Goal: Information Seeking & Learning: Learn about a topic

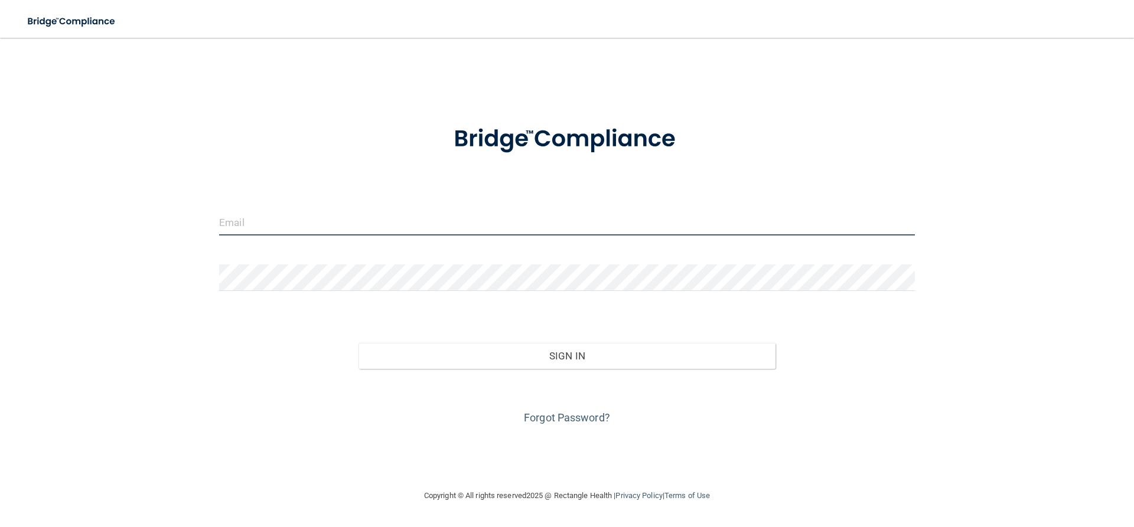
click at [353, 219] on input "email" at bounding box center [567, 222] width 696 height 27
type input "[EMAIL_ADDRESS][DOMAIN_NAME]"
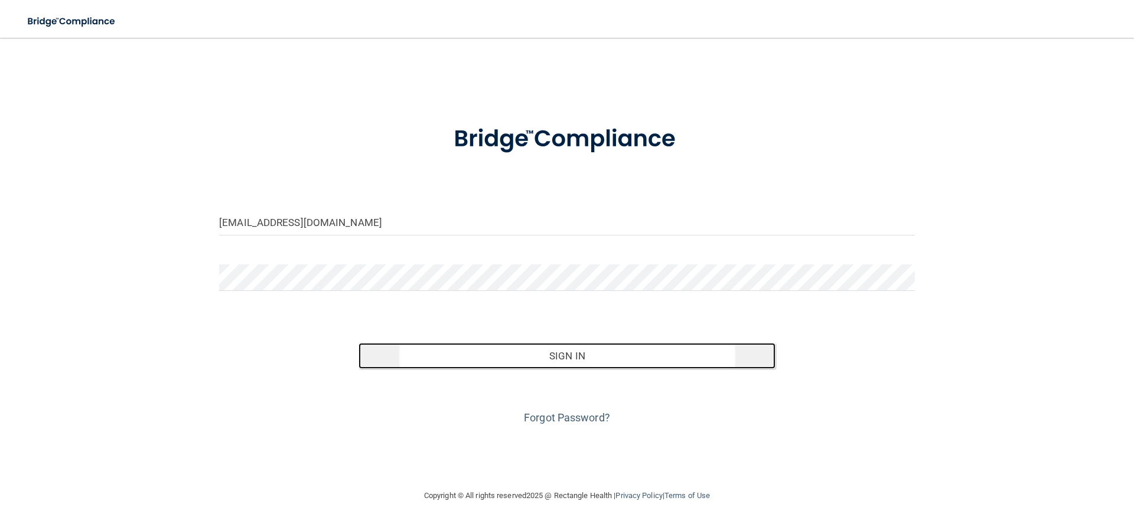
click at [604, 360] on button "Sign In" at bounding box center [568, 356] width 418 height 26
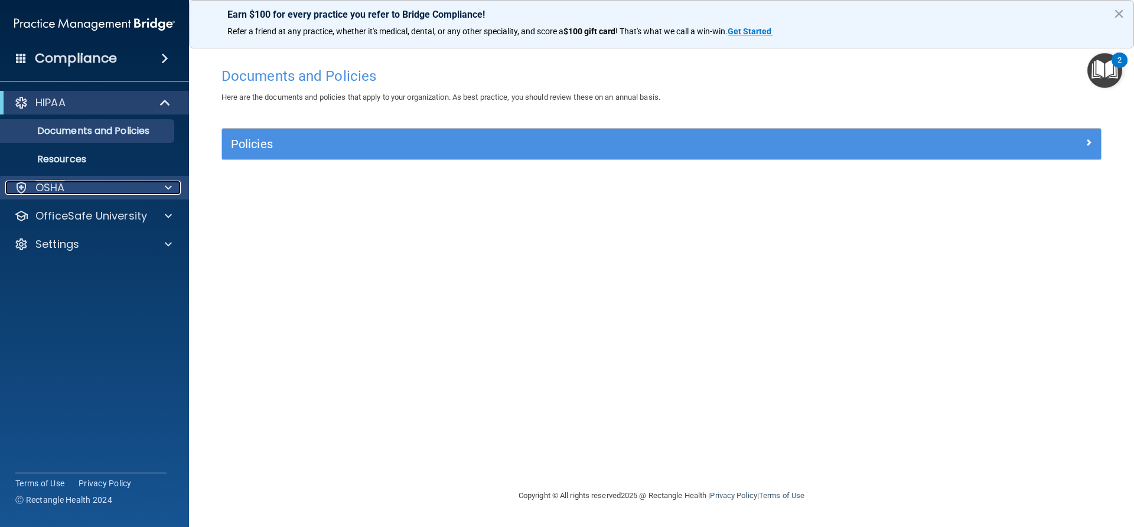
click at [82, 187] on div "OSHA" at bounding box center [78, 188] width 146 height 14
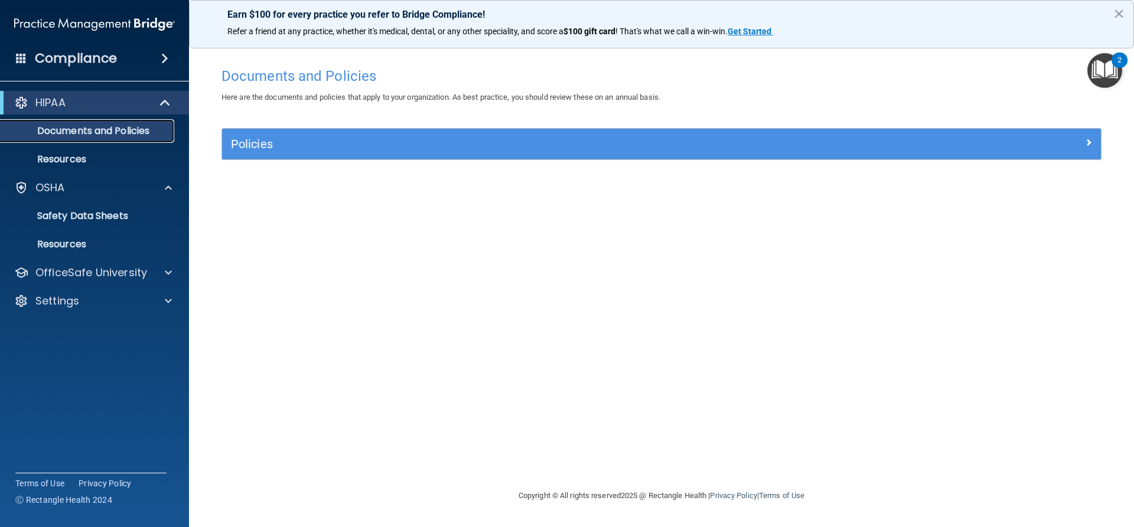
click at [120, 131] on p "Documents and Policies" at bounding box center [88, 131] width 161 height 12
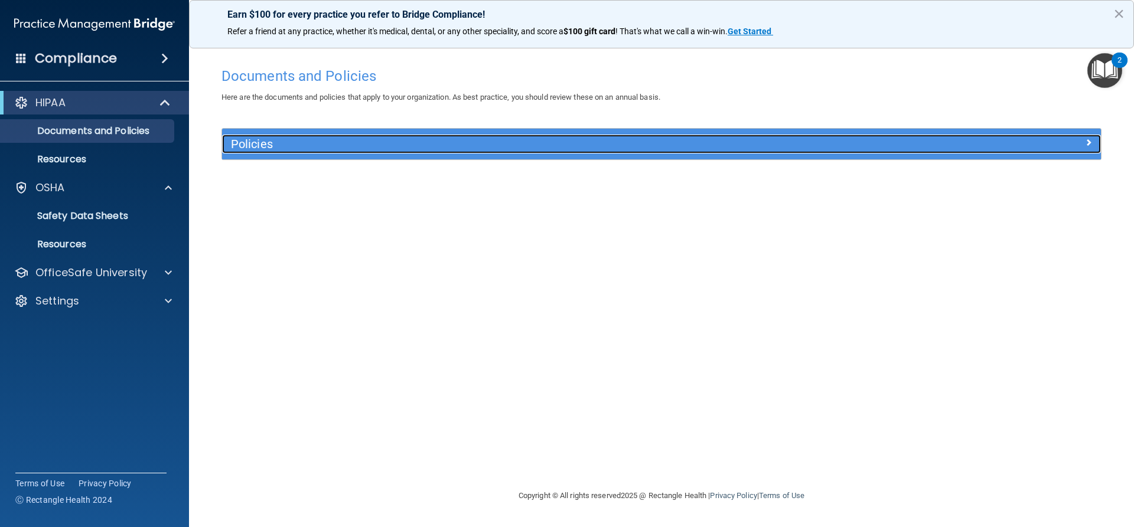
click at [683, 140] on h5 "Policies" at bounding box center [551, 144] width 641 height 13
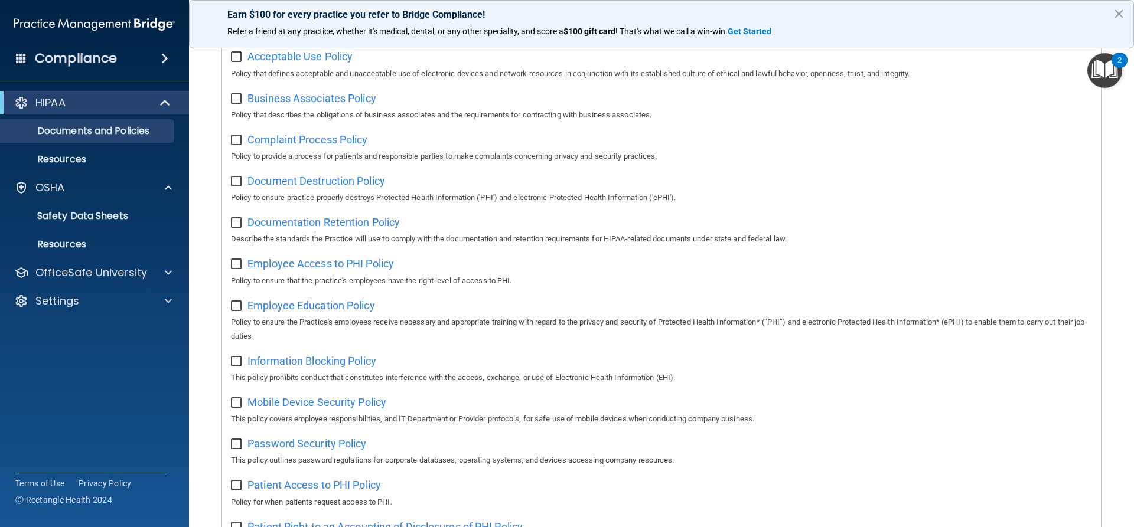
scroll to position [177, 0]
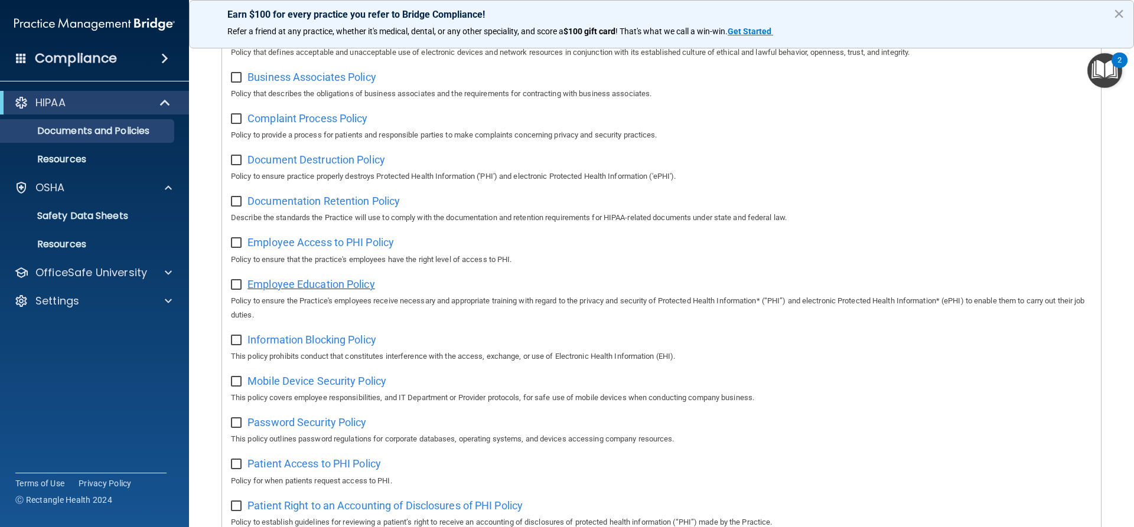
click at [337, 284] on span "Employee Education Policy" at bounding box center [311, 284] width 128 height 12
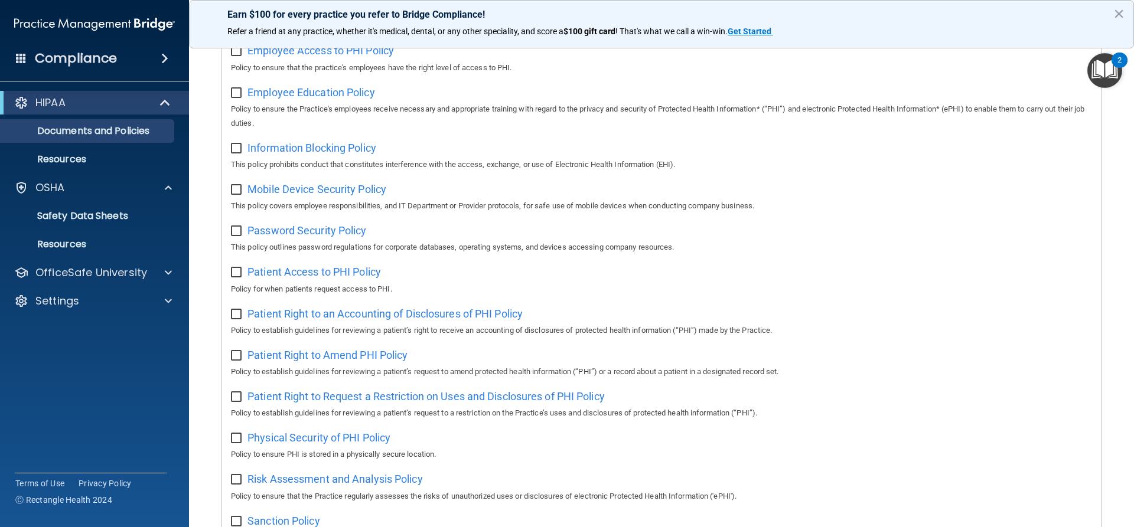
scroll to position [362, 0]
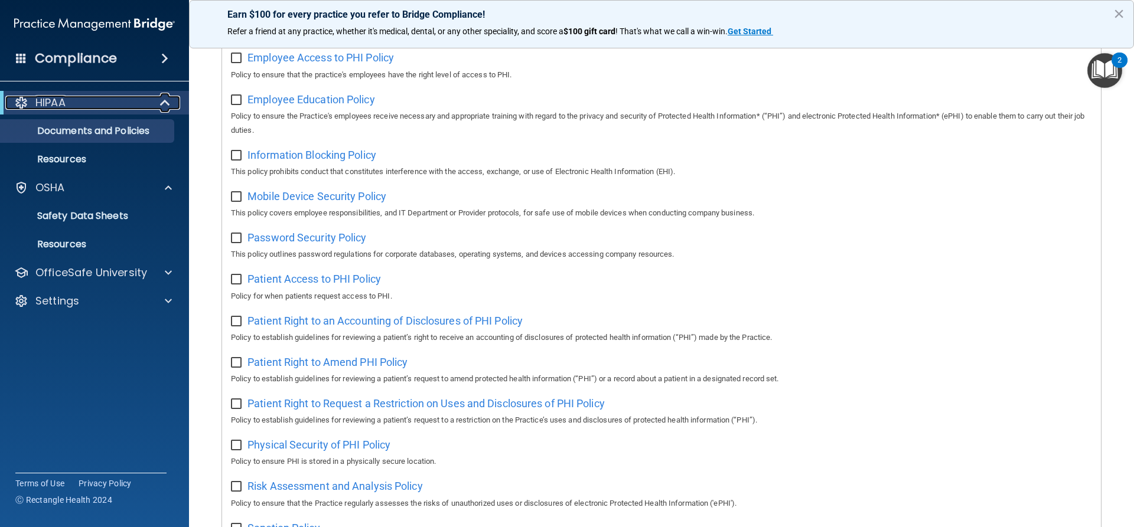
click at [105, 96] on div "HIPAA" at bounding box center [78, 103] width 146 height 14
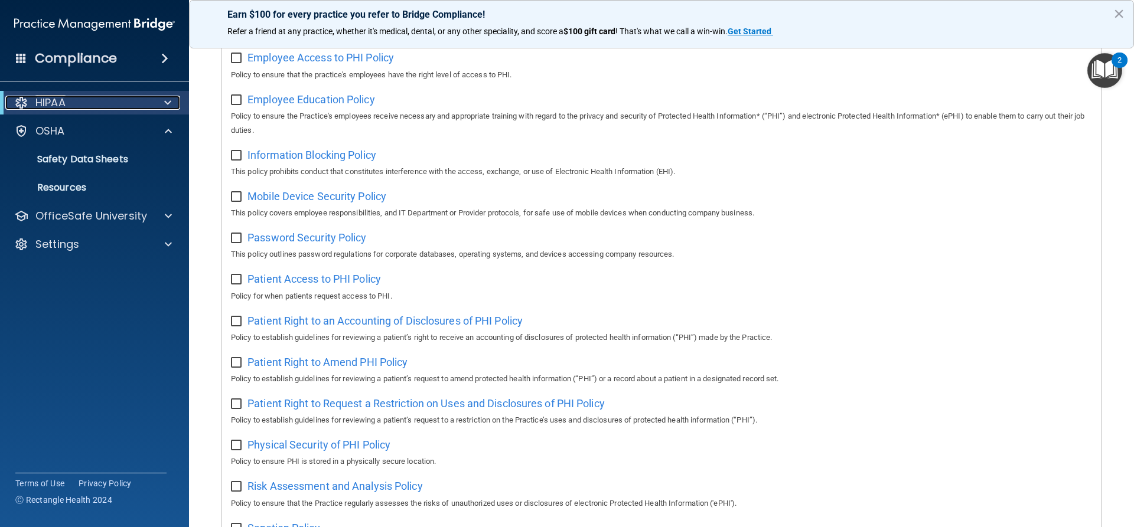
click at [105, 96] on div "HIPAA" at bounding box center [78, 103] width 146 height 14
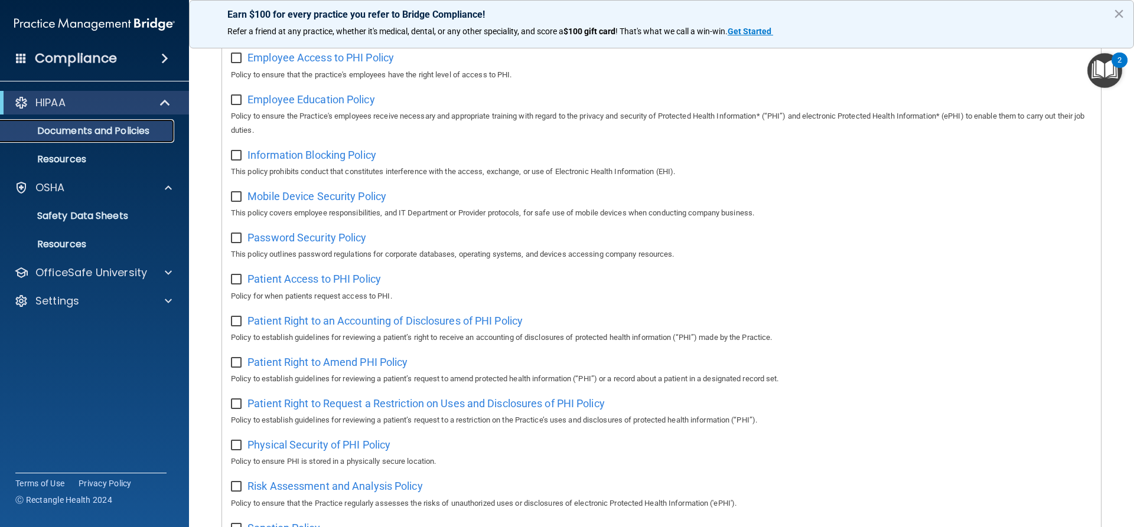
click at [131, 131] on p "Documents and Policies" at bounding box center [88, 131] width 161 height 12
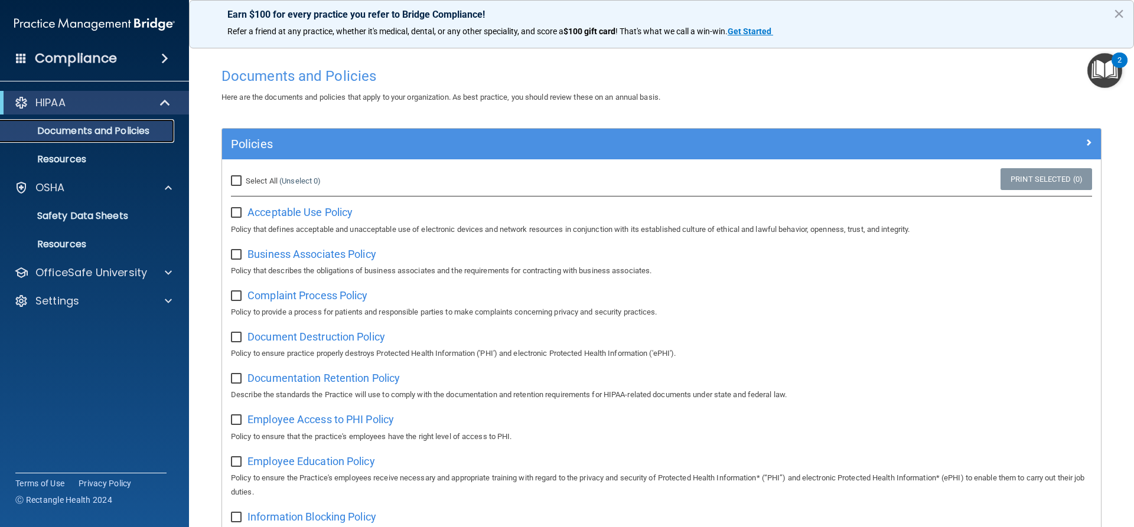
scroll to position [236, 0]
